Goal: Obtain resource: Obtain resource

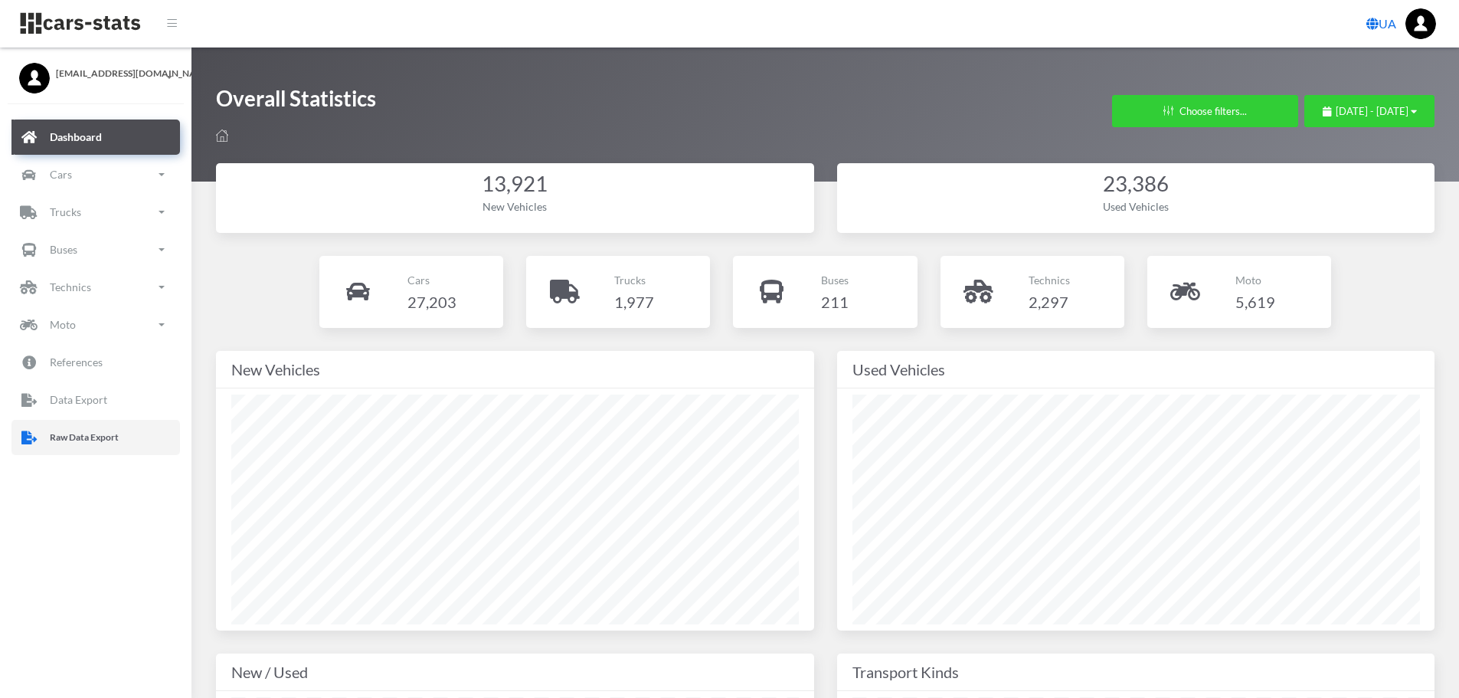
click at [89, 437] on p "Raw Data Export" at bounding box center [84, 437] width 69 height 17
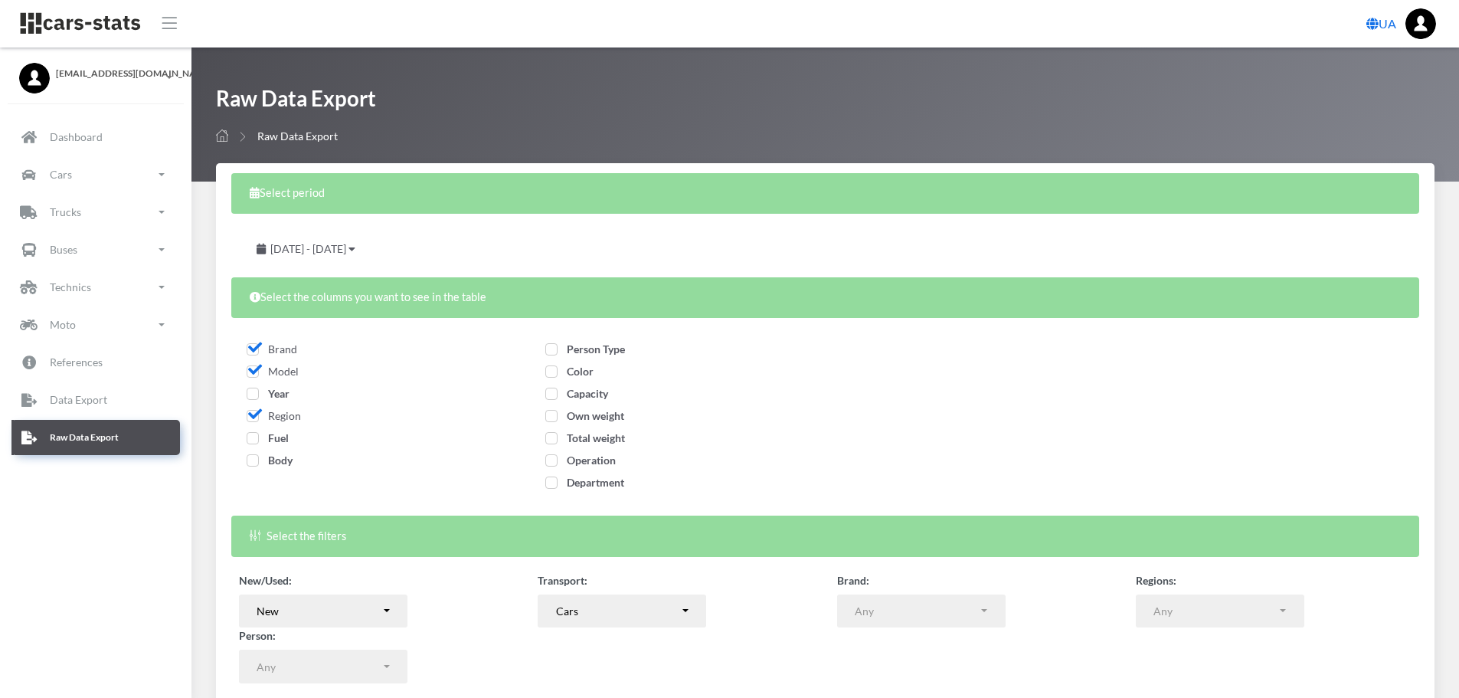
select select
click at [268, 390] on span "Year" at bounding box center [268, 393] width 43 height 13
checkbox input "true"
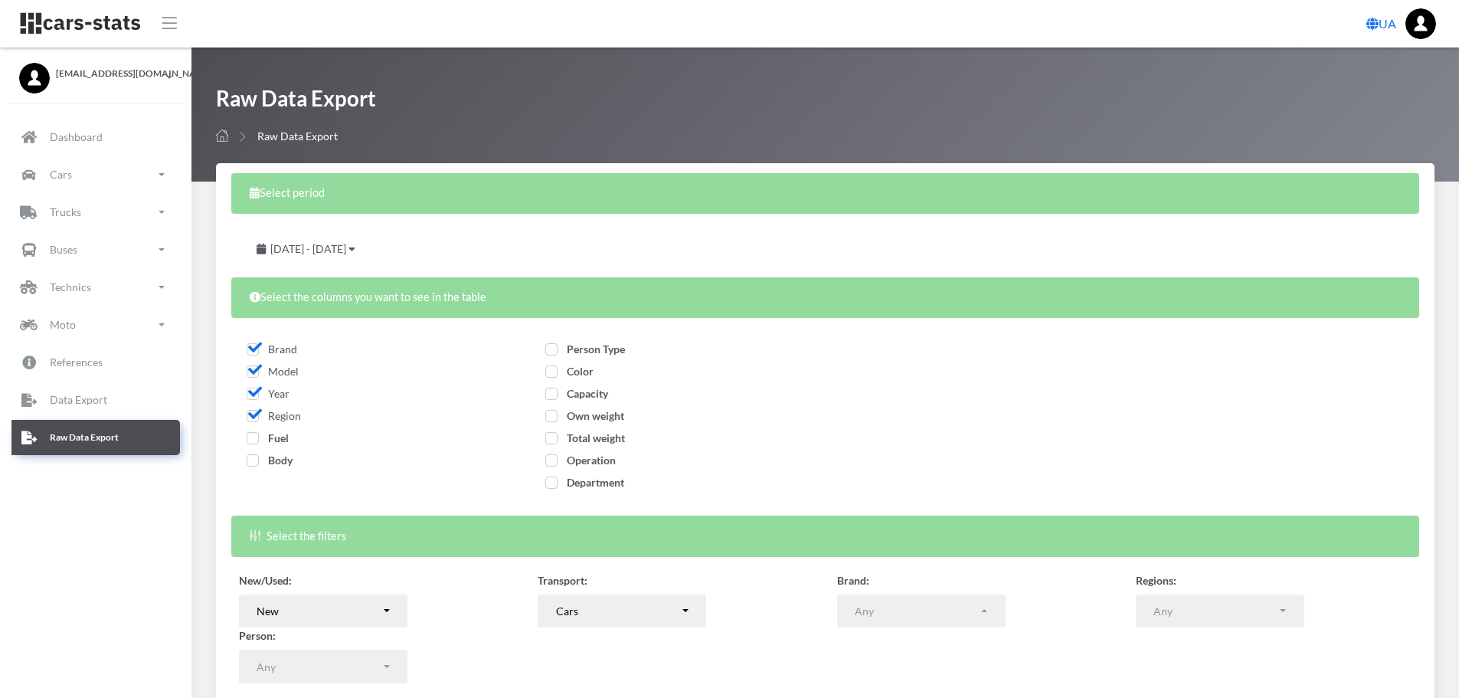
click at [270, 434] on span "Fuel" at bounding box center [268, 437] width 42 height 13
checkbox input "true"
click at [277, 465] on span "Body" at bounding box center [270, 459] width 46 height 13
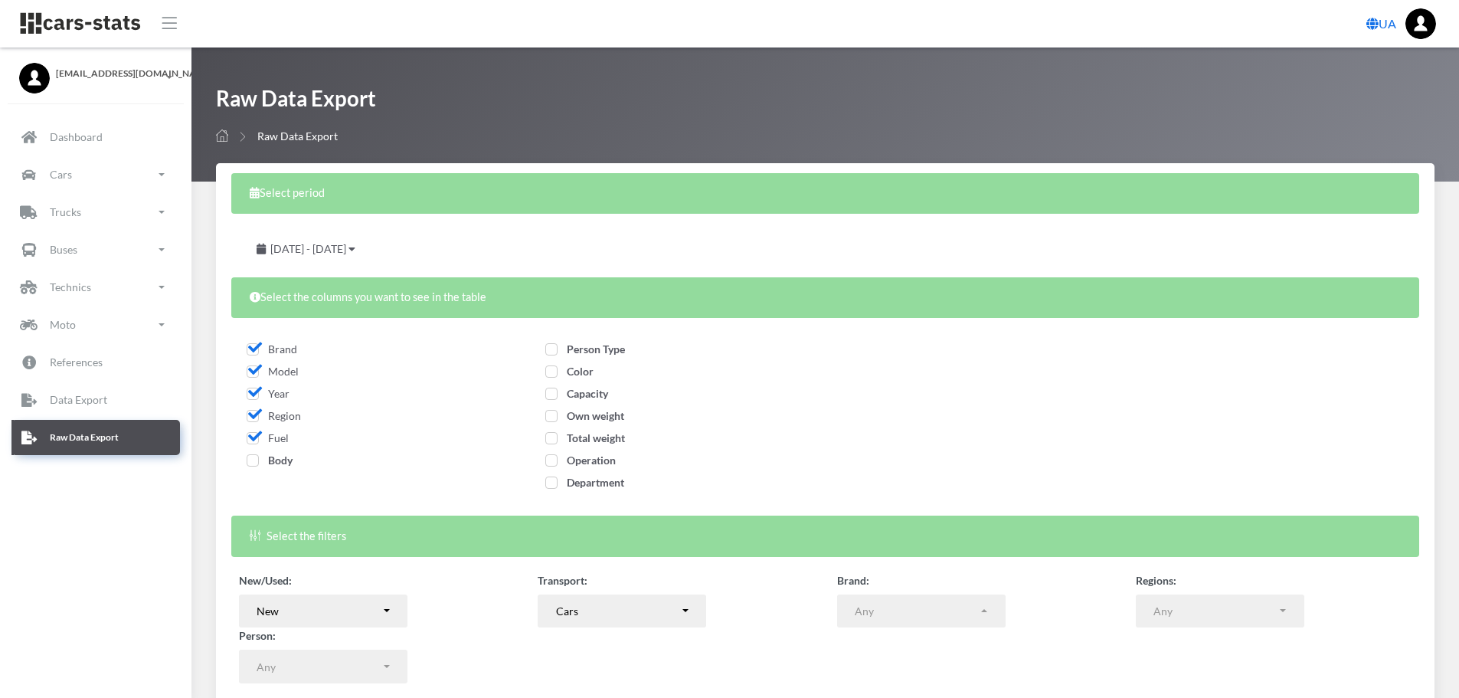
checkbox input "true"
click at [580, 350] on span "Person Type" at bounding box center [585, 348] width 80 height 13
checkbox input "true"
click at [580, 369] on span "Color" at bounding box center [569, 370] width 48 height 13
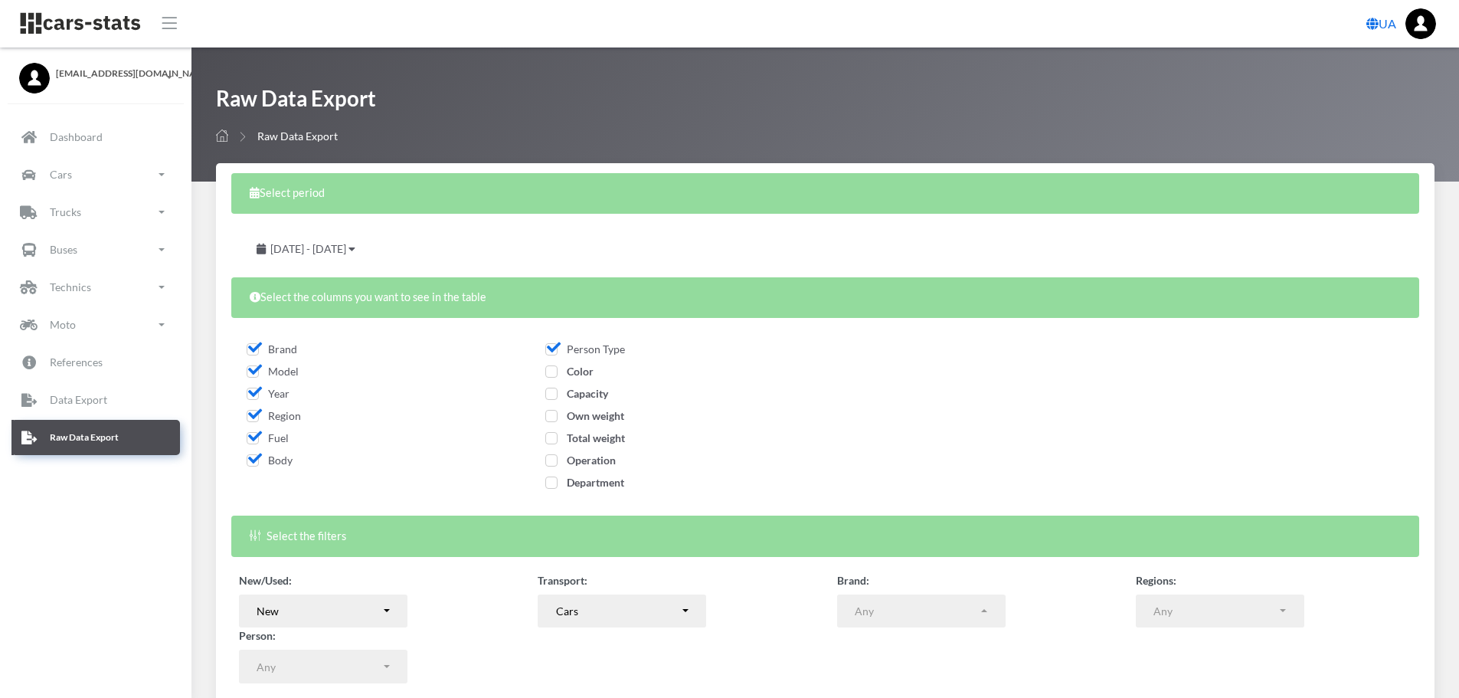
checkbox input "true"
click at [583, 393] on span "Capacity" at bounding box center [576, 393] width 63 height 13
checkbox input "true"
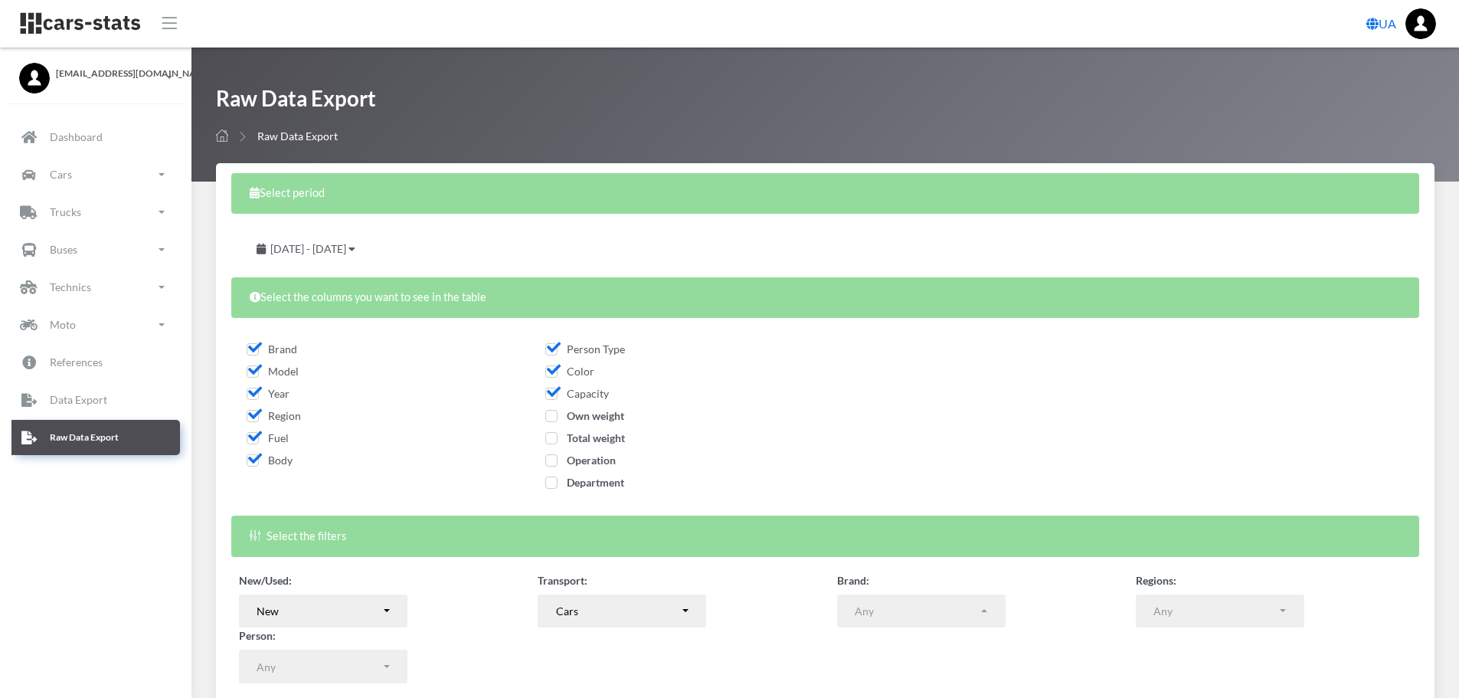
click at [585, 417] on span "Own weight" at bounding box center [584, 415] width 79 height 13
checkbox input "true"
click at [586, 433] on span "Total weight" at bounding box center [585, 437] width 80 height 13
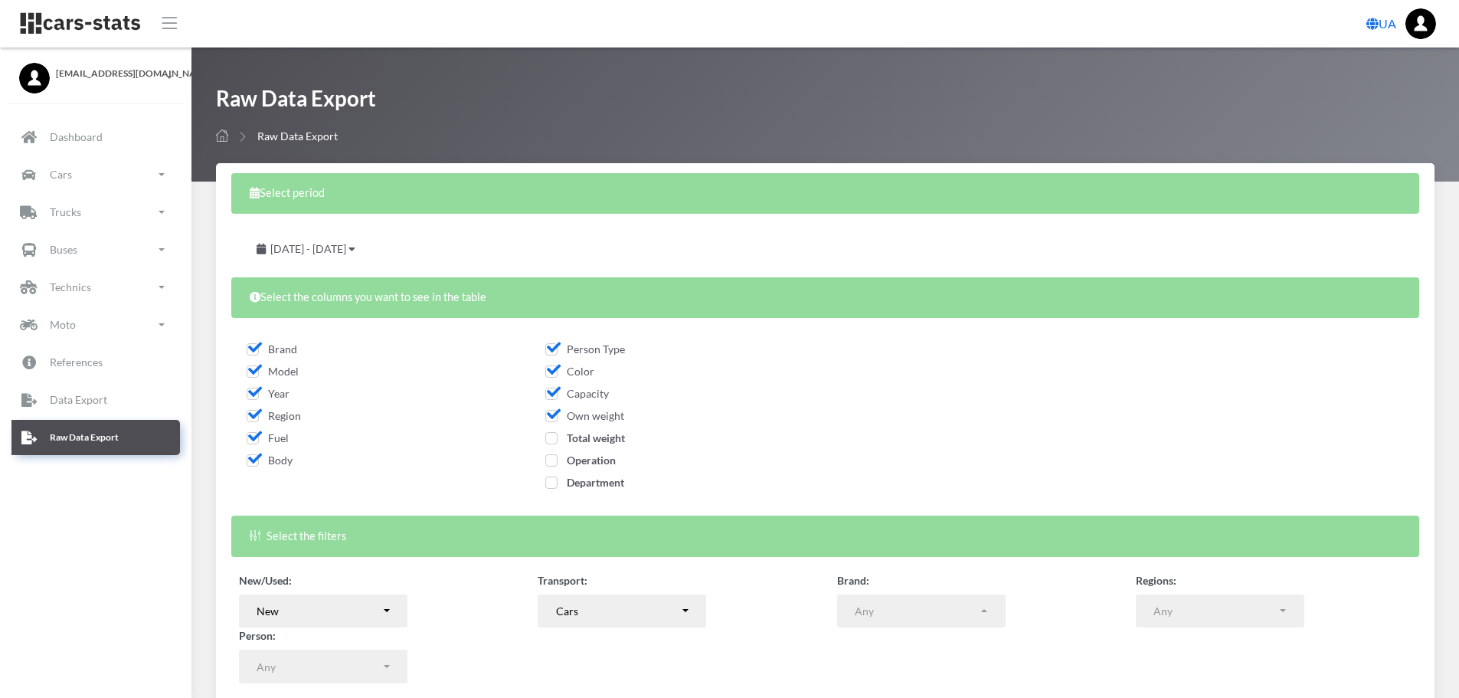
checkbox input "true"
click at [596, 459] on span "Operation" at bounding box center [580, 459] width 70 height 13
checkbox input "true"
click at [600, 487] on span "Department" at bounding box center [584, 482] width 79 height 13
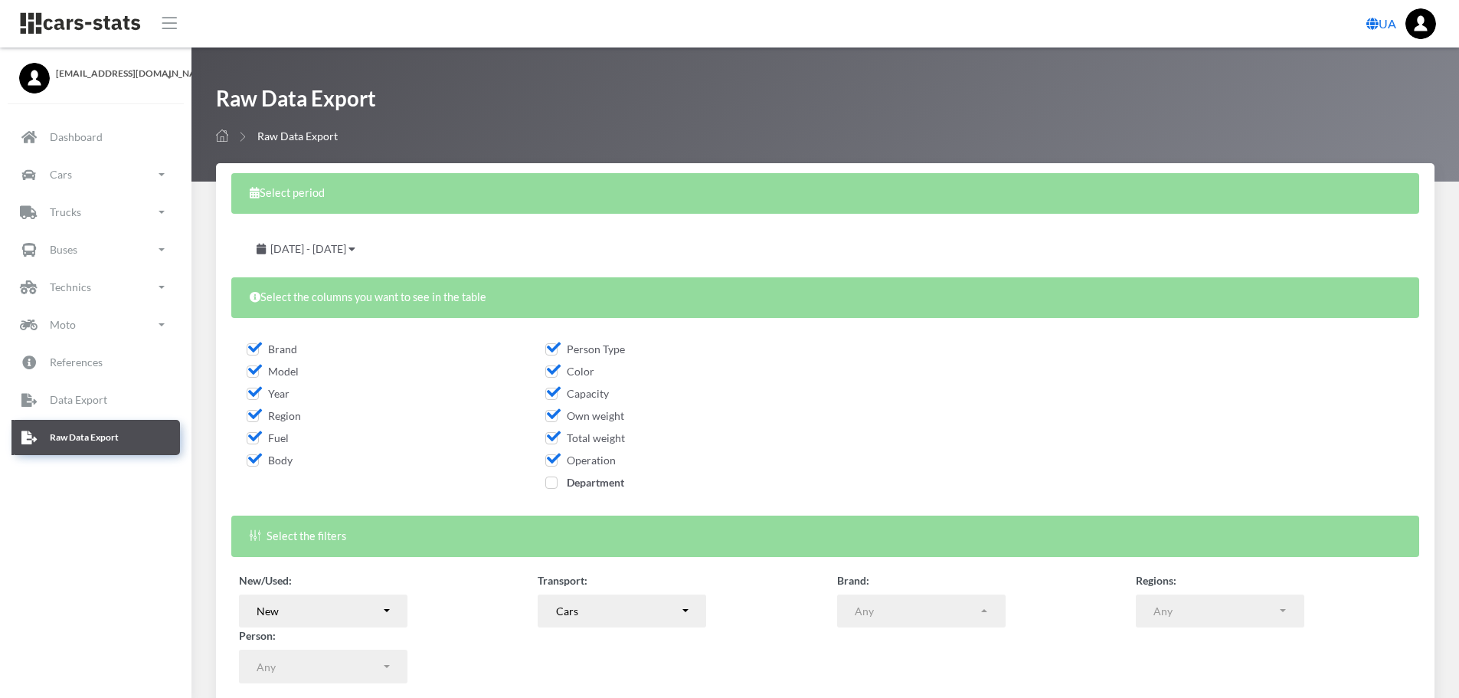
checkbox input "true"
click at [346, 246] on span "July 28, 2025 - August 27, 2025" at bounding box center [308, 248] width 76 height 13
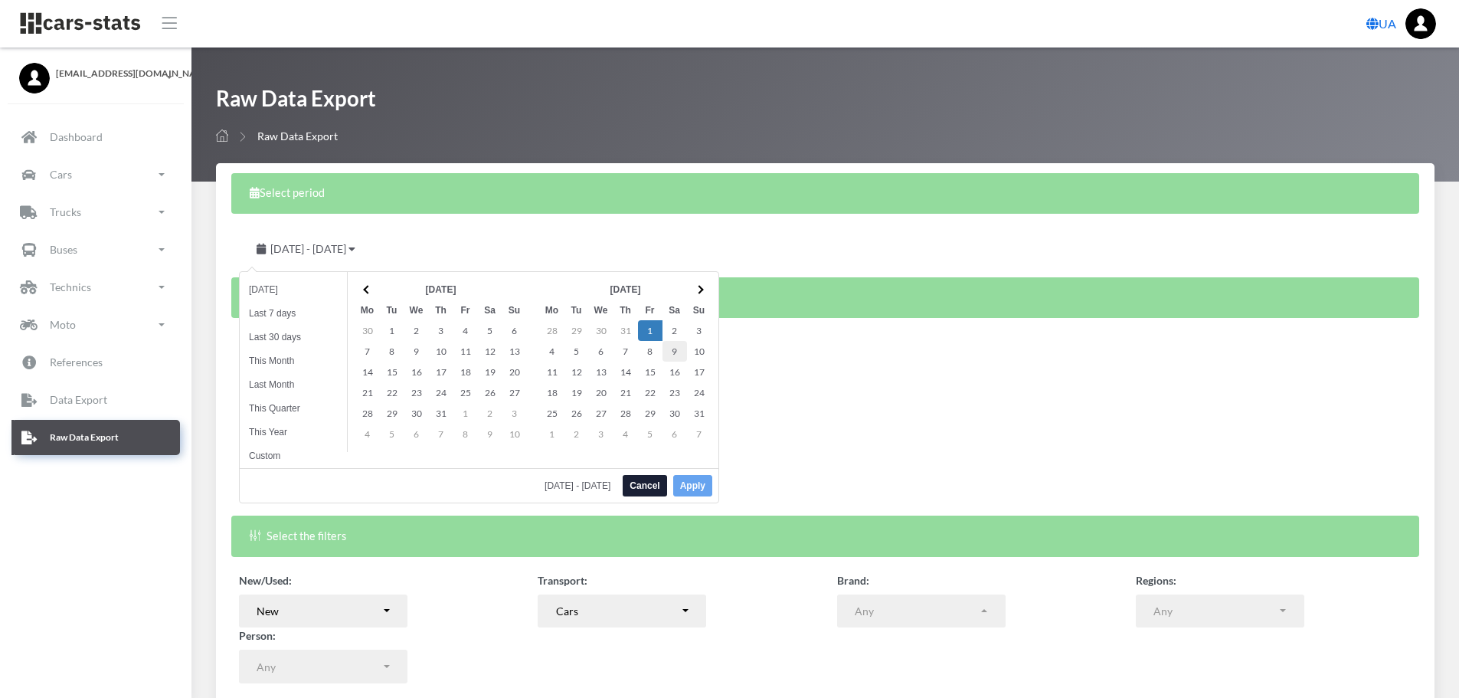
drag, startPoint x: 650, startPoint y: 325, endPoint x: 677, endPoint y: 361, distance: 44.3
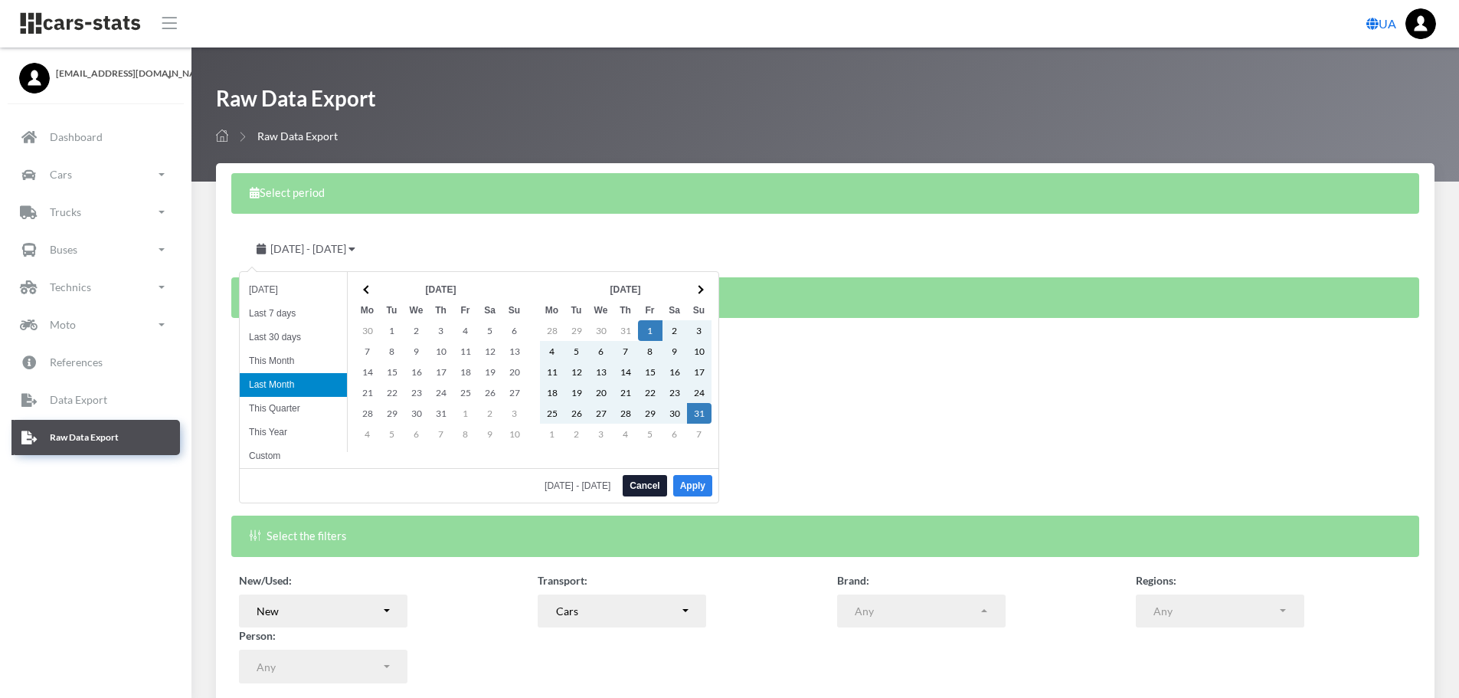
click at [685, 482] on button "Apply" at bounding box center [692, 485] width 39 height 21
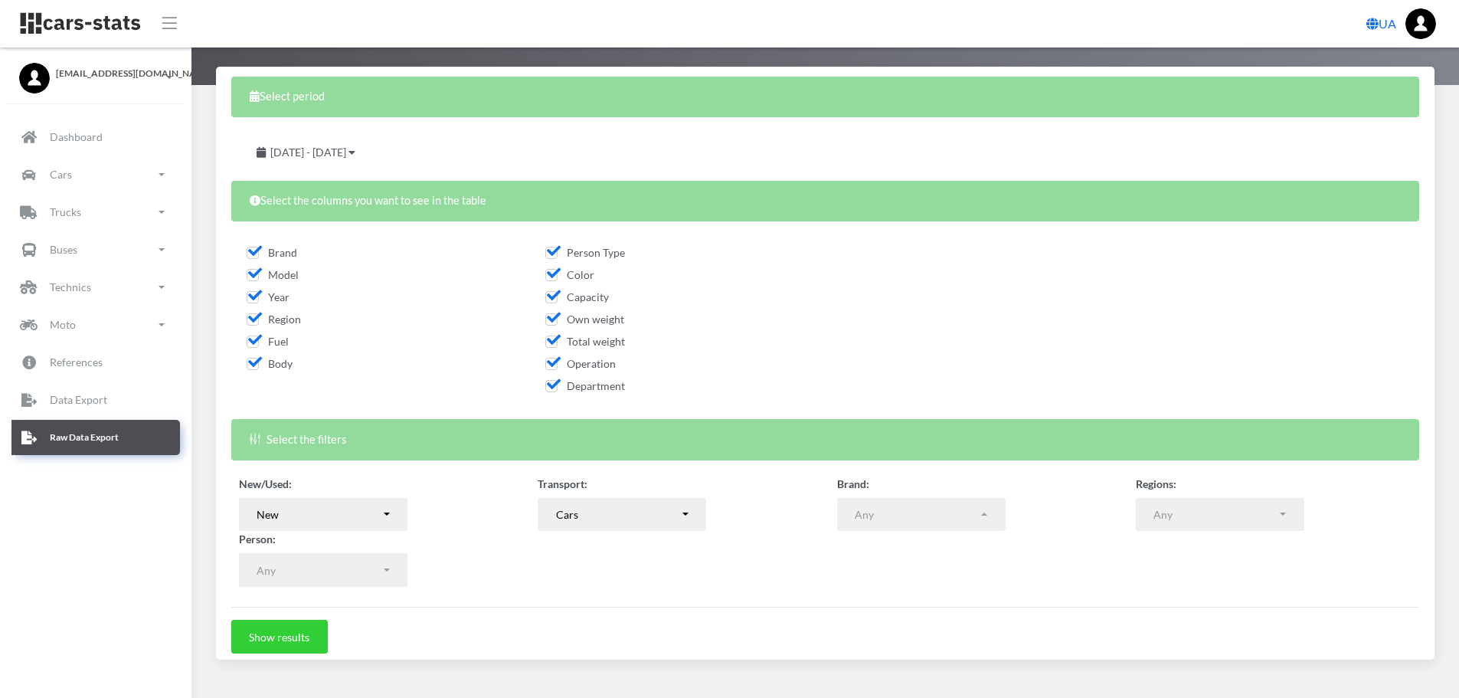
scroll to position [123, 0]
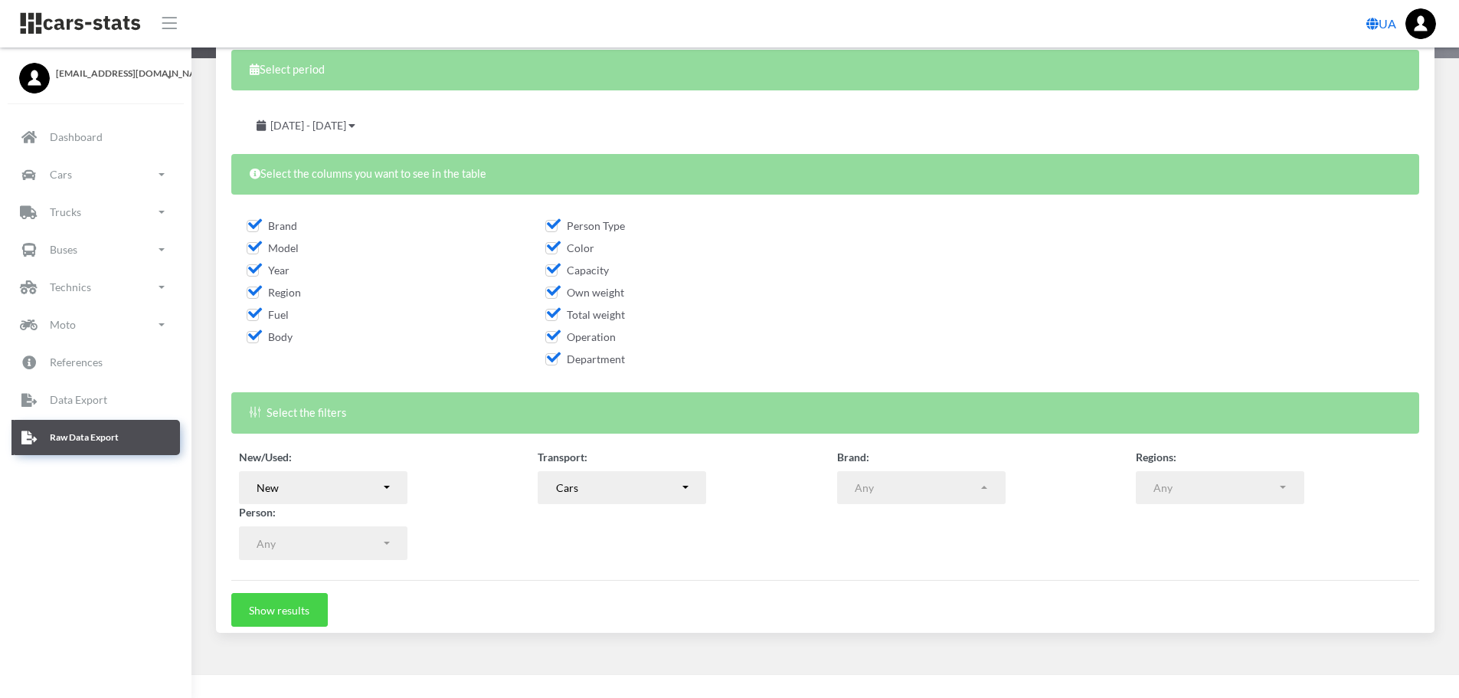
click at [303, 611] on button "Show results" at bounding box center [279, 610] width 96 height 34
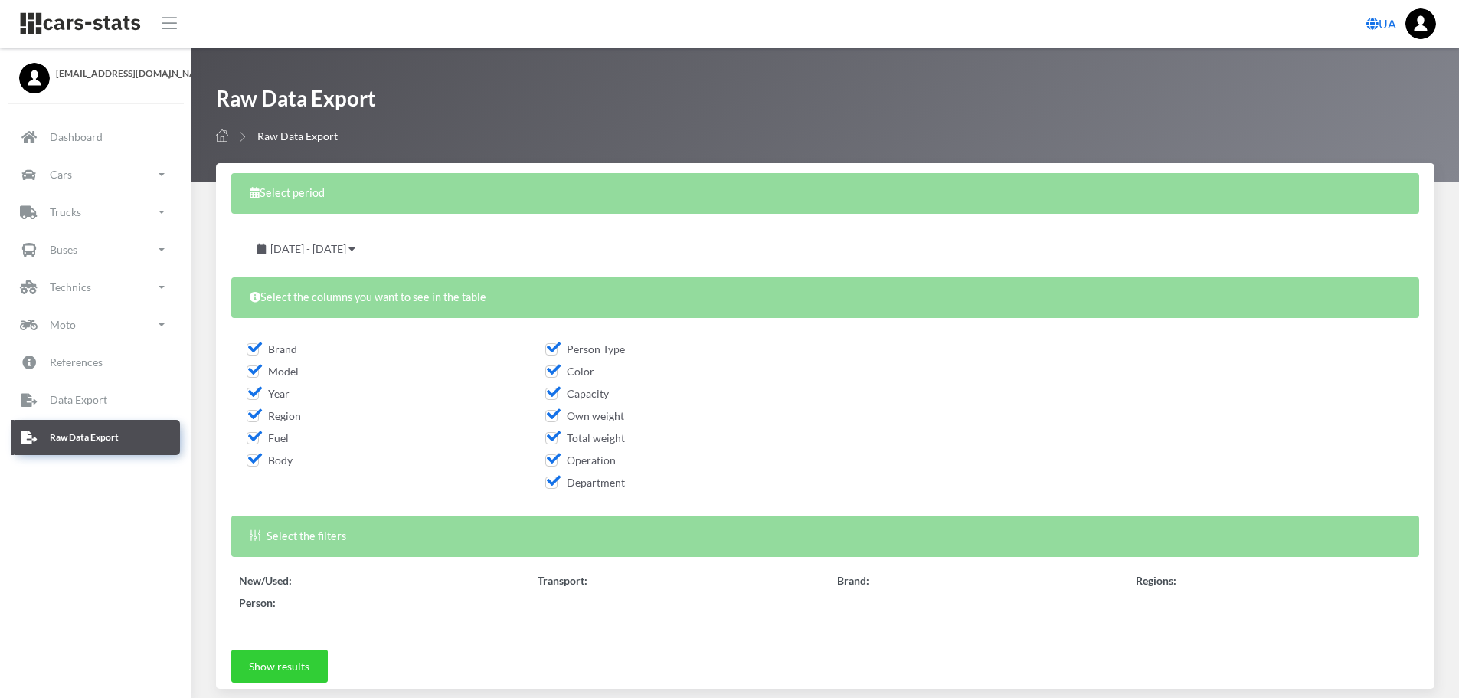
select select "50"
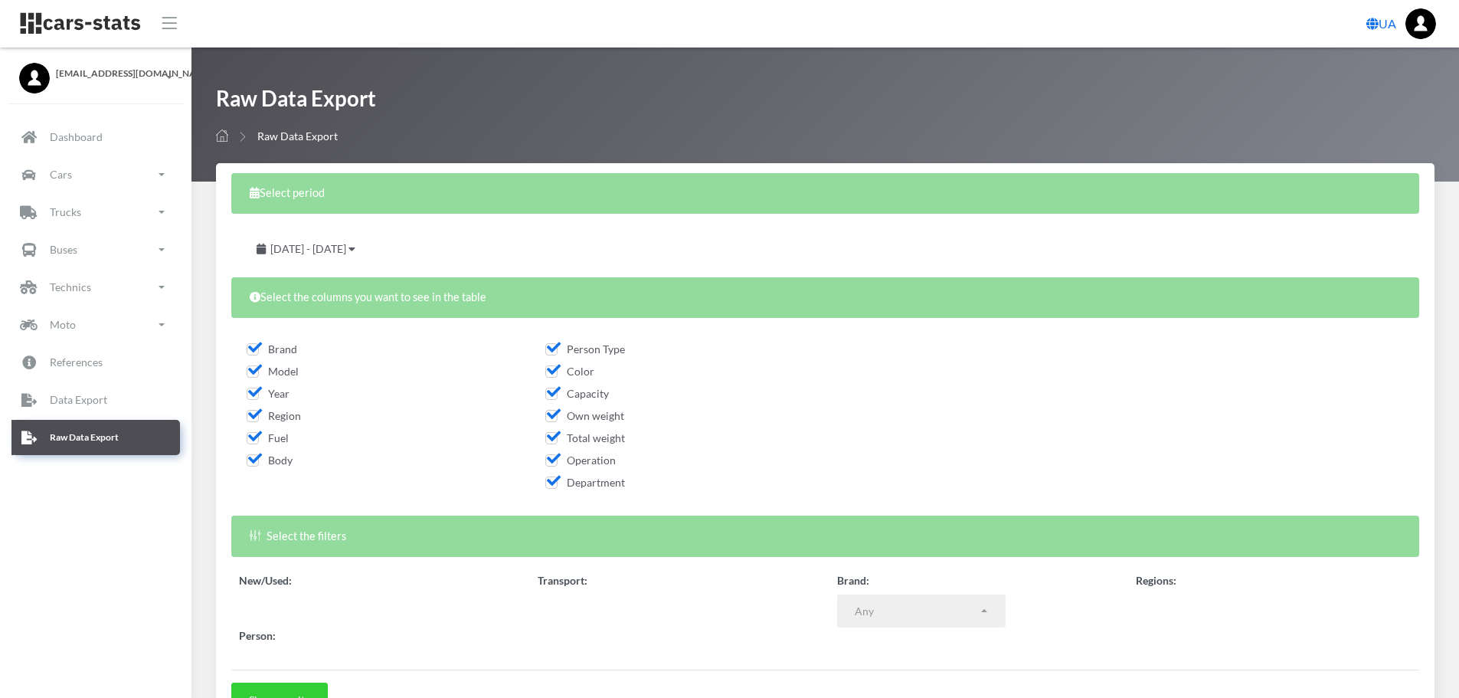
select select
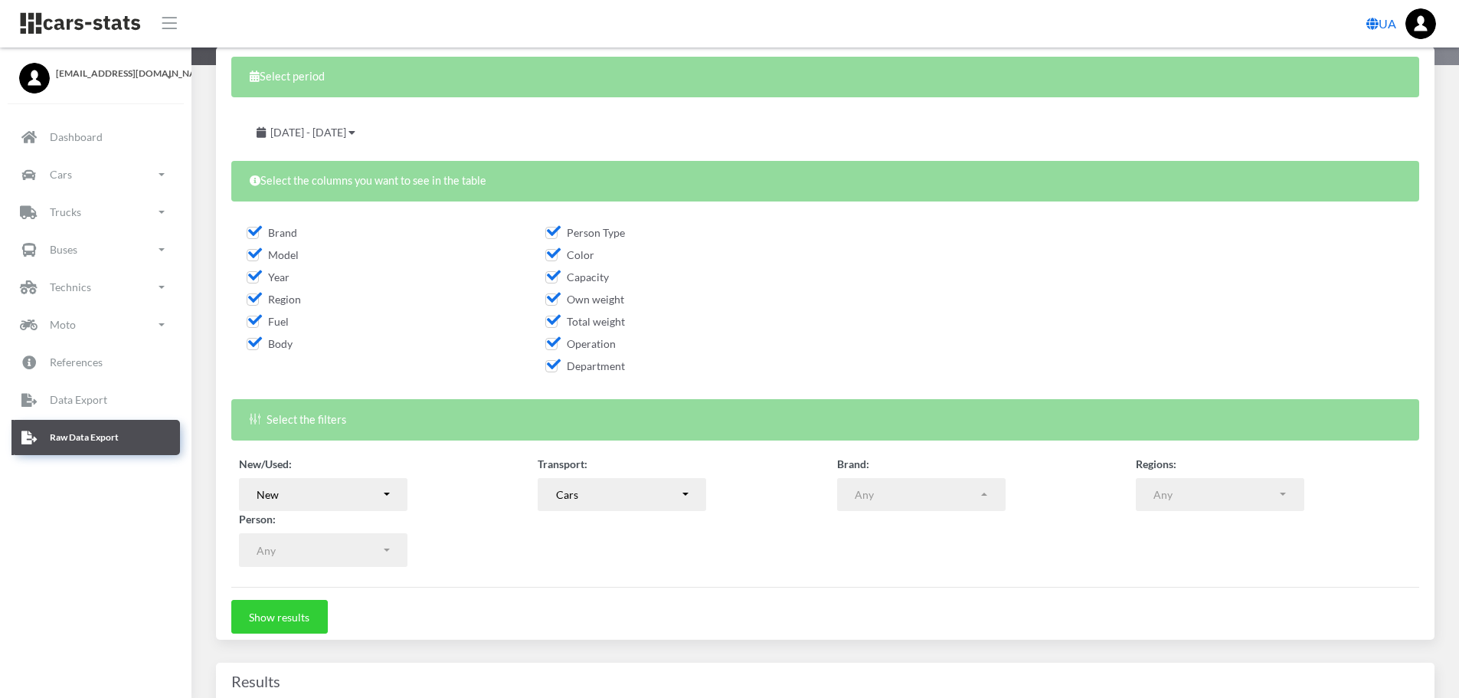
scroll to position [9, 0]
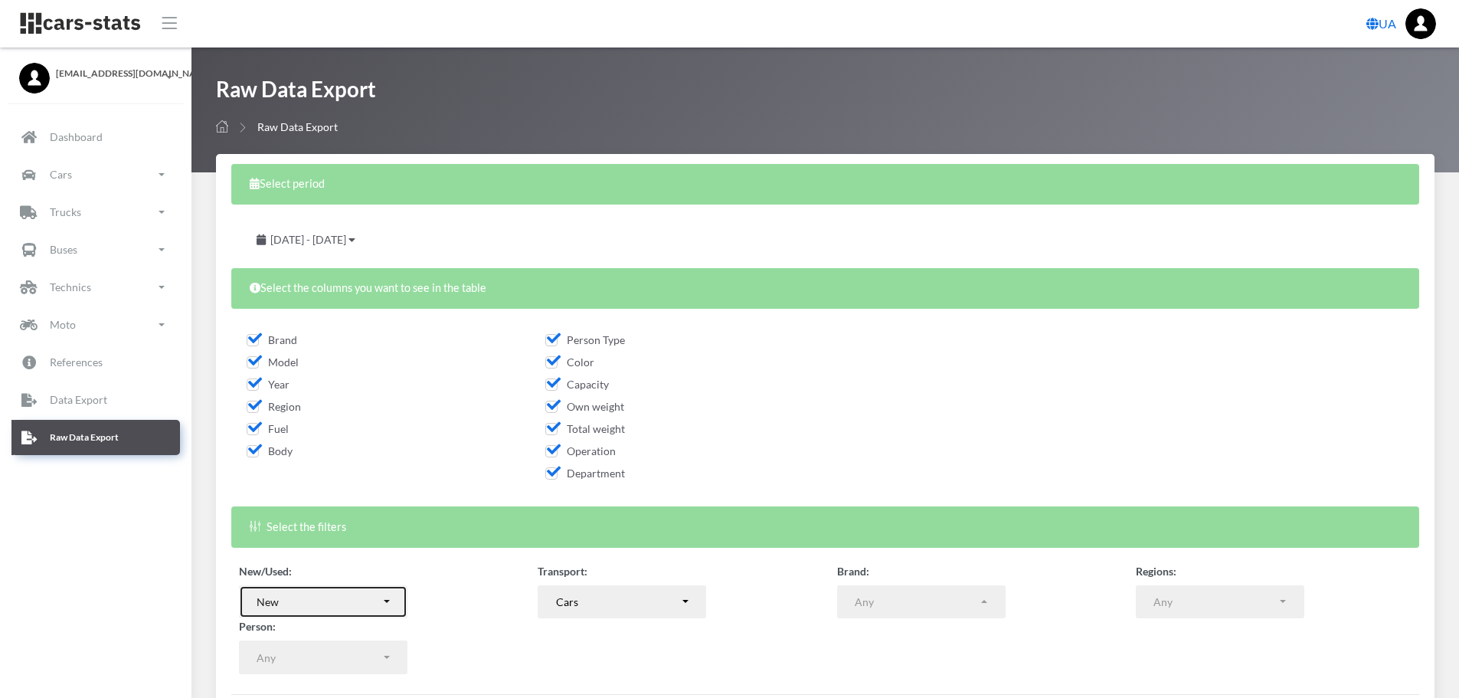
click at [365, 610] on div "New" at bounding box center [319, 601] width 124 height 16
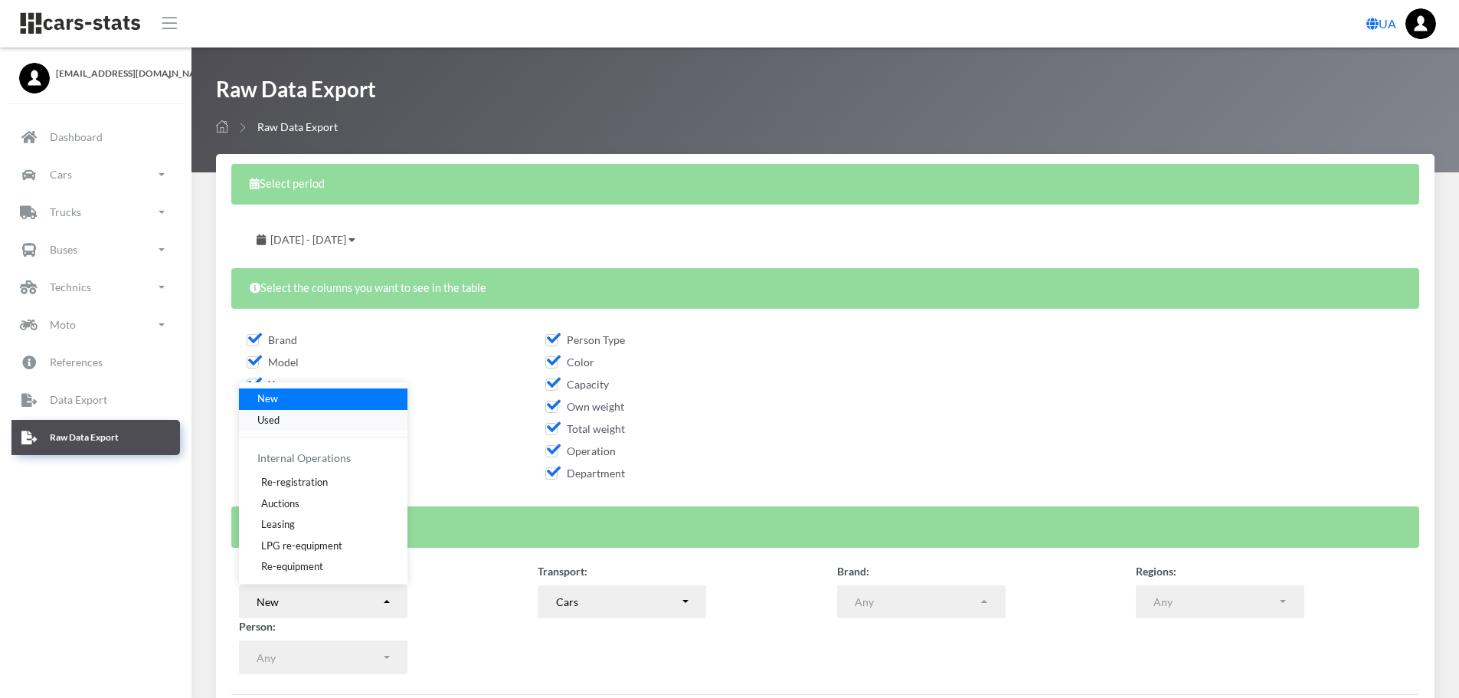
click at [270, 413] on span "Used" at bounding box center [268, 419] width 22 height 15
select select "used-import"
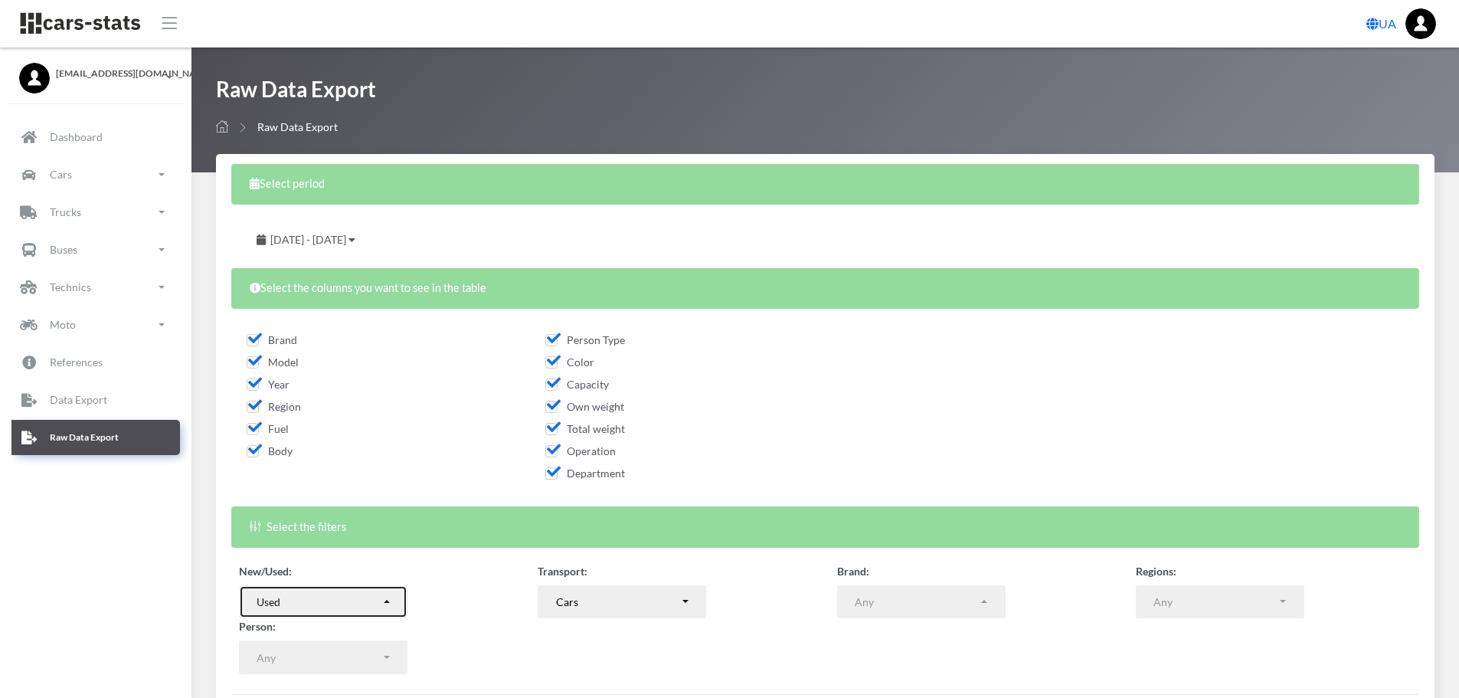
scroll to position [315, 0]
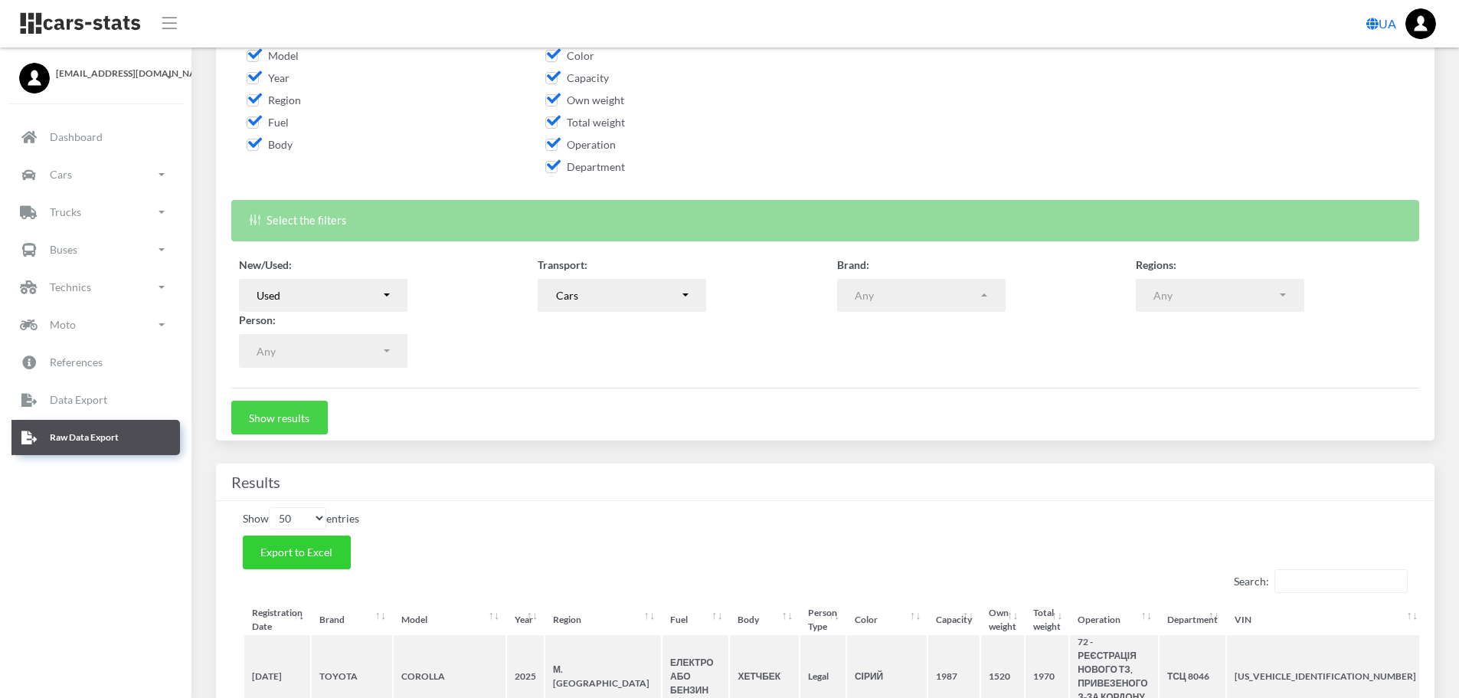
click at [293, 418] on button "Show results" at bounding box center [279, 417] width 96 height 34
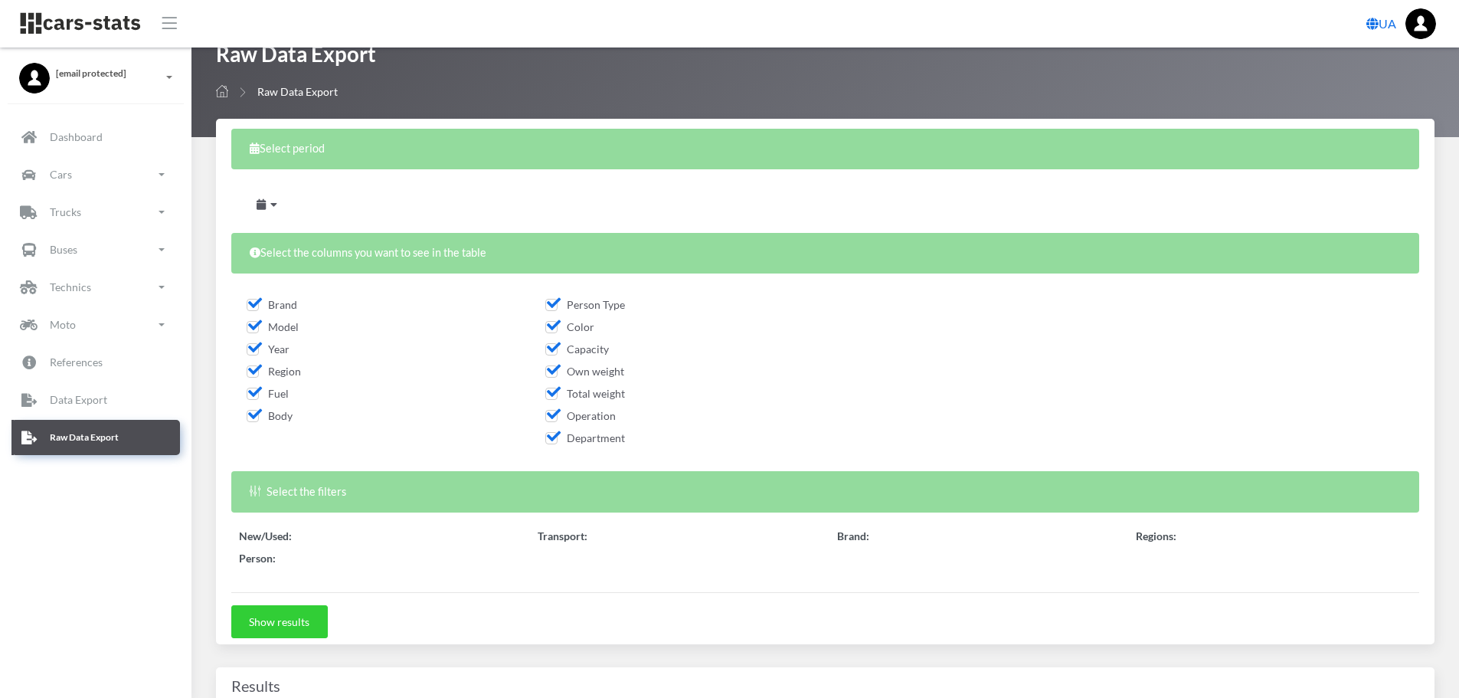
scroll to position [258, 0]
